Goal: Task Accomplishment & Management: Manage account settings

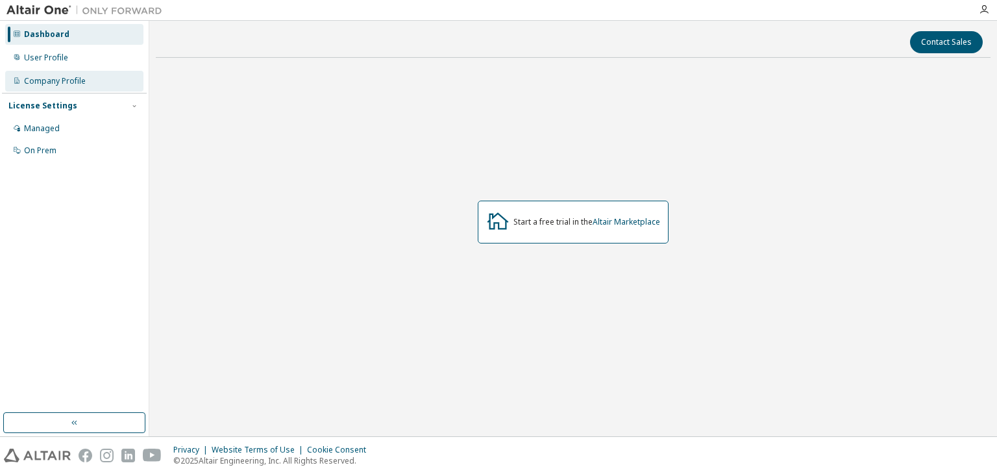
click at [88, 77] on div "Company Profile" at bounding box center [74, 81] width 138 height 21
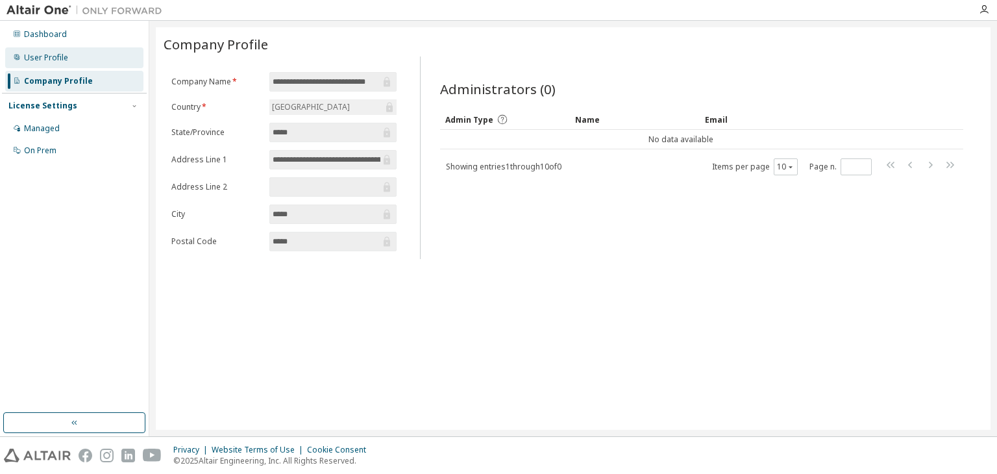
click at [32, 59] on div "User Profile" at bounding box center [46, 58] width 44 height 10
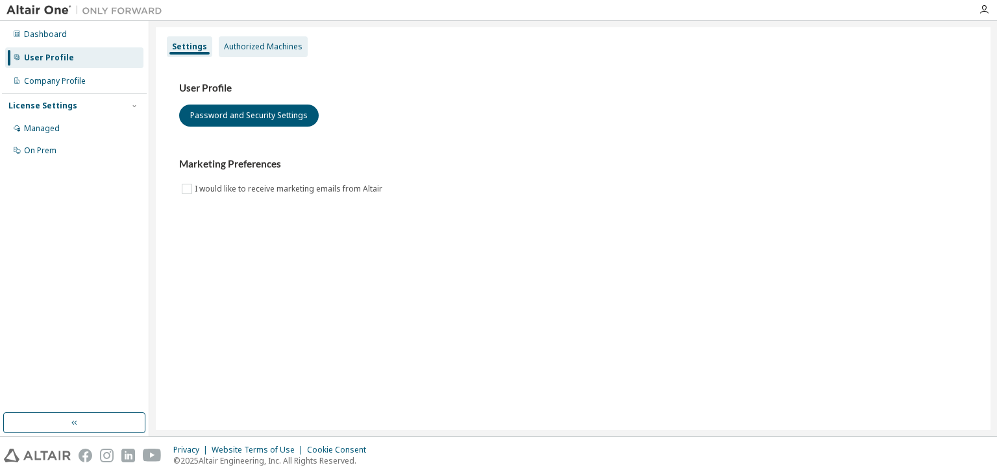
click at [283, 49] on div "Authorized Machines" at bounding box center [263, 47] width 79 height 10
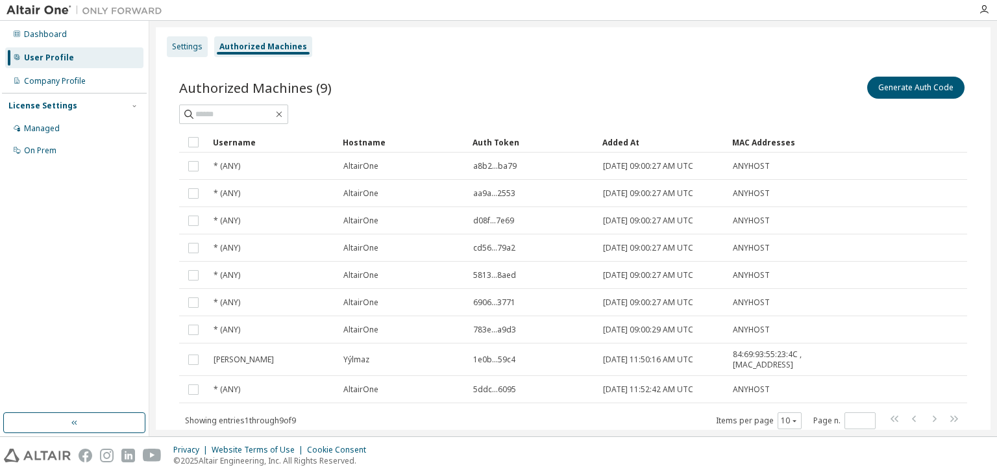
click at [202, 45] on div "Settings" at bounding box center [187, 46] width 41 height 21
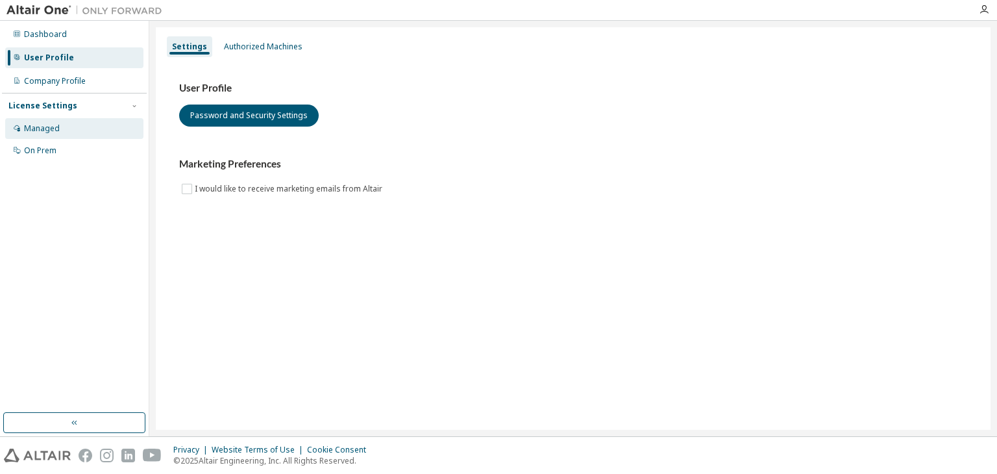
click at [60, 136] on div "Managed" at bounding box center [74, 128] width 138 height 21
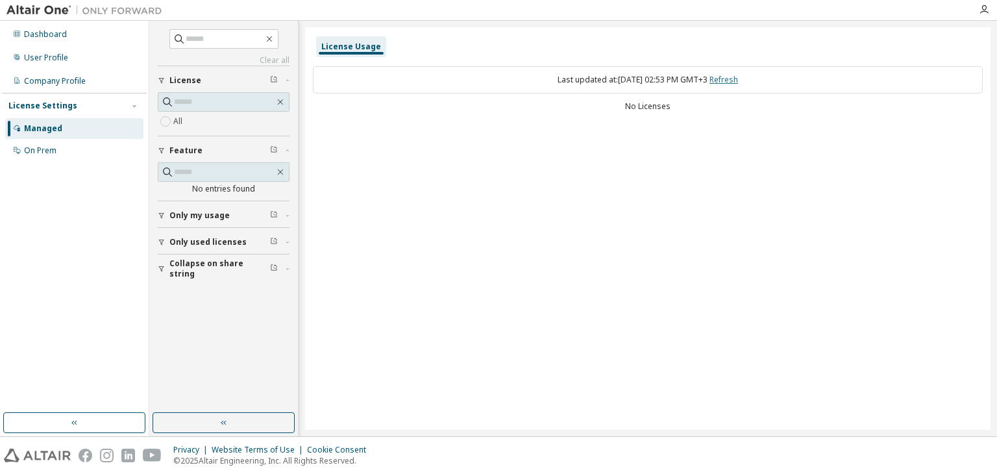
click at [738, 79] on link "Refresh" at bounding box center [723, 79] width 29 height 11
click at [221, 90] on button "License" at bounding box center [224, 80] width 132 height 29
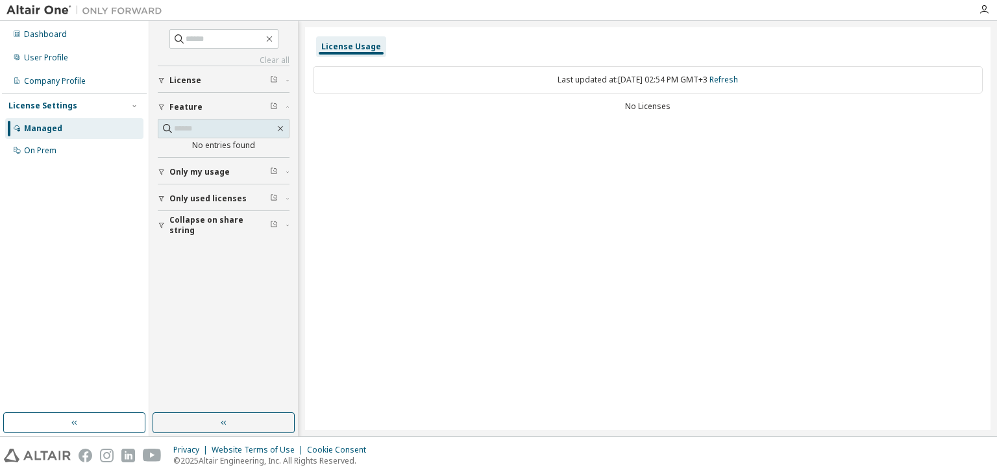
click at [223, 99] on button "Feature" at bounding box center [224, 107] width 132 height 29
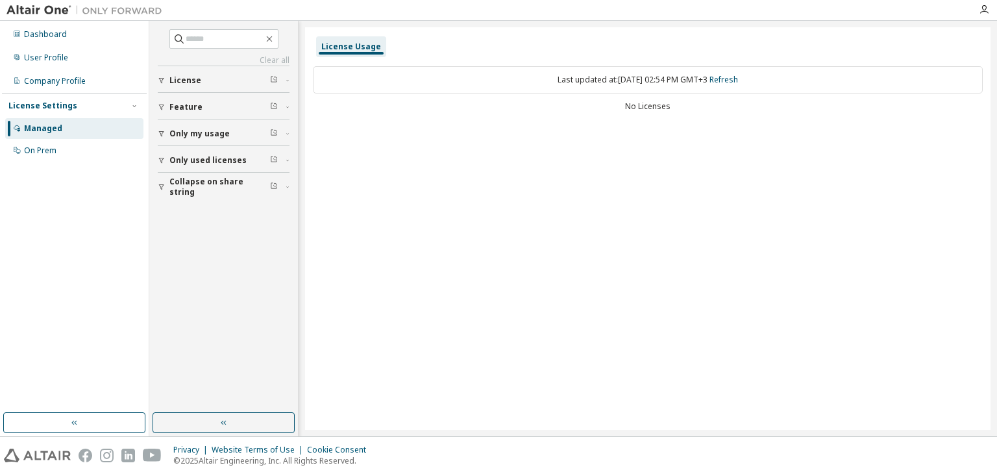
click at [228, 79] on div "License" at bounding box center [227, 80] width 116 height 10
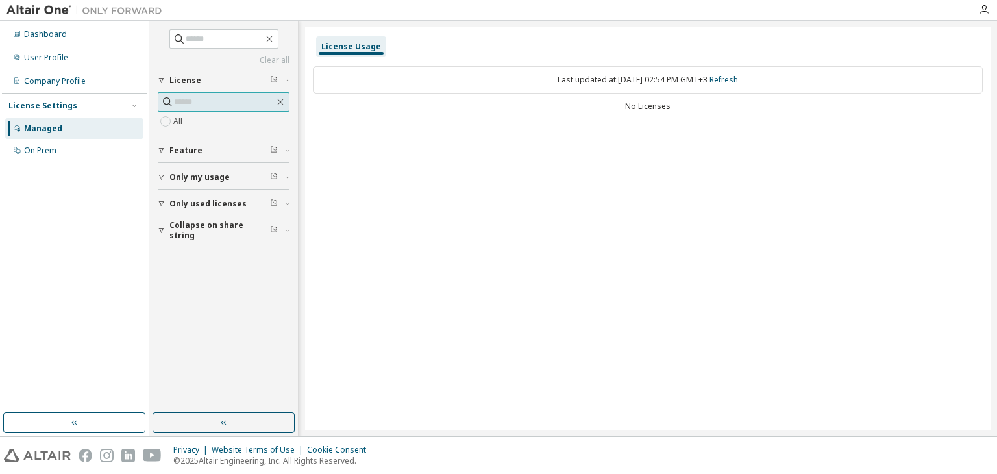
click at [215, 99] on input "text" at bounding box center [224, 101] width 101 height 13
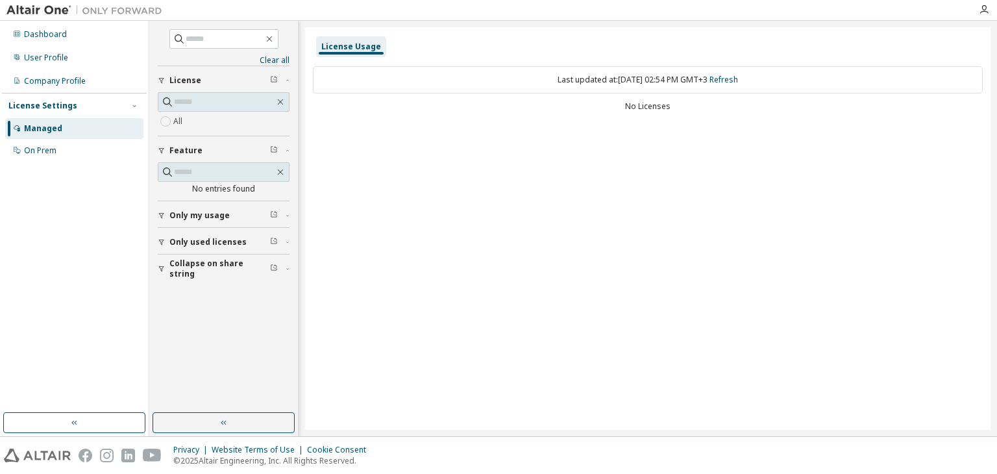
click at [47, 4] on img at bounding box center [87, 10] width 162 height 13
click at [983, 8] on icon "button" at bounding box center [984, 10] width 10 height 10
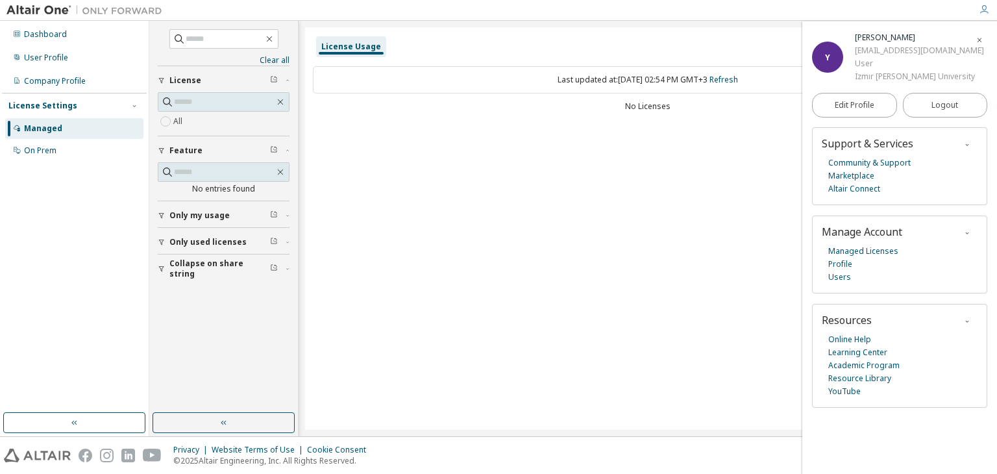
click at [970, 146] on icon "button" at bounding box center [967, 145] width 8 height 8
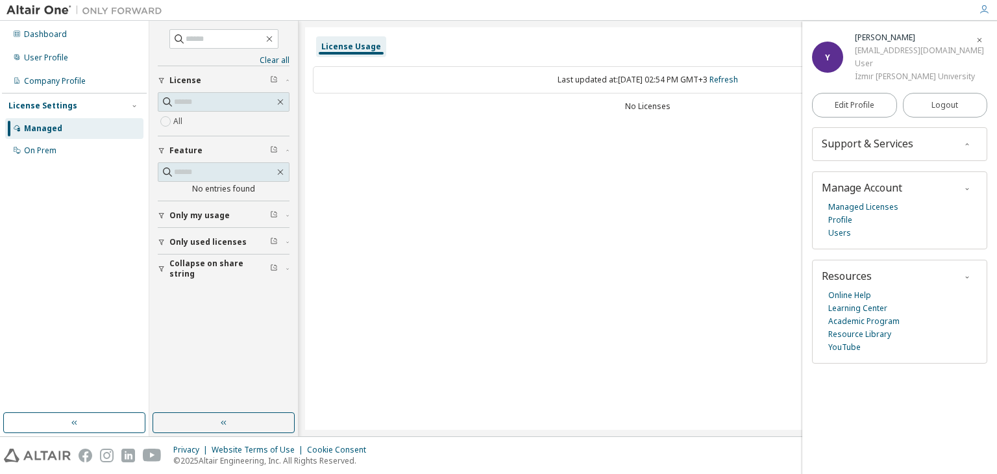
click at [970, 146] on icon "button" at bounding box center [967, 145] width 8 height 8
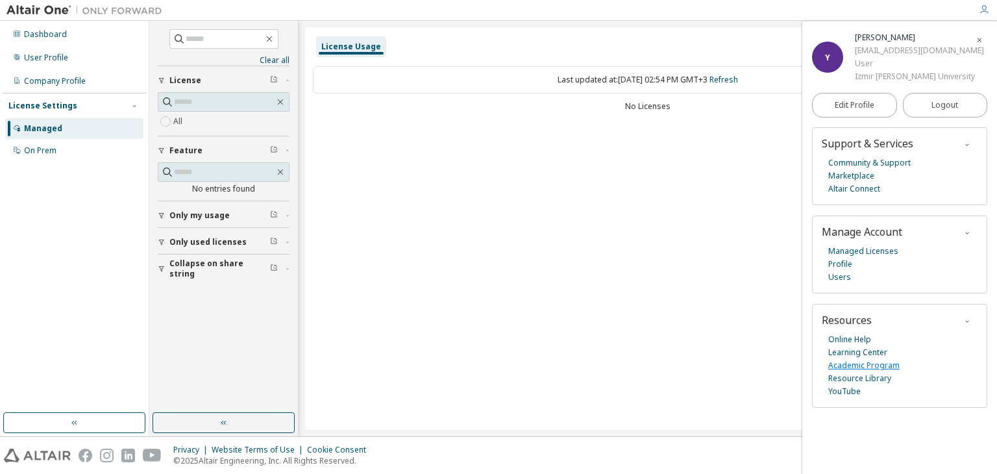
click at [854, 361] on link "Academic Program" at bounding box center [863, 365] width 71 height 13
